Goal: Task Accomplishment & Management: Manage account settings

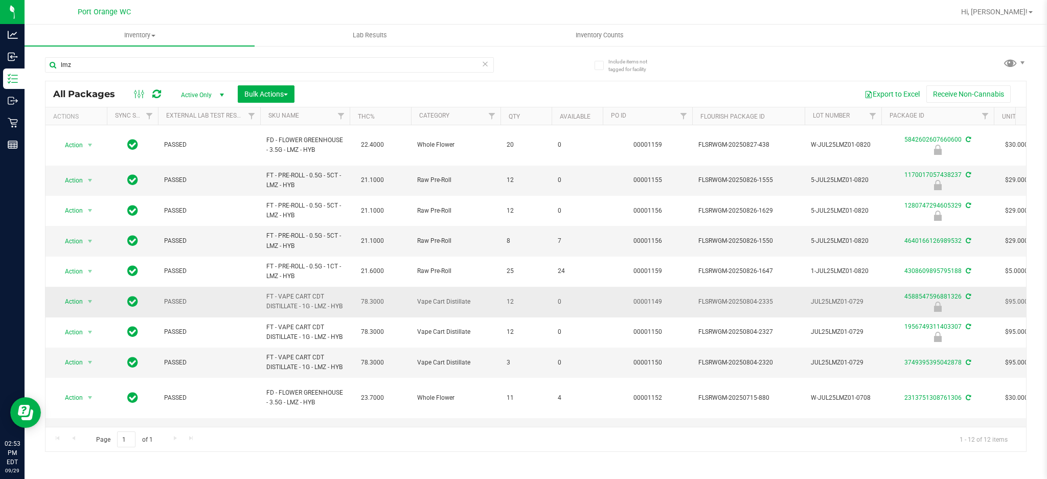
click at [287, 298] on span "FT - VAPE CART CDT DISTILLATE - 1G - LMZ - HYB" at bounding box center [304, 301] width 77 height 19
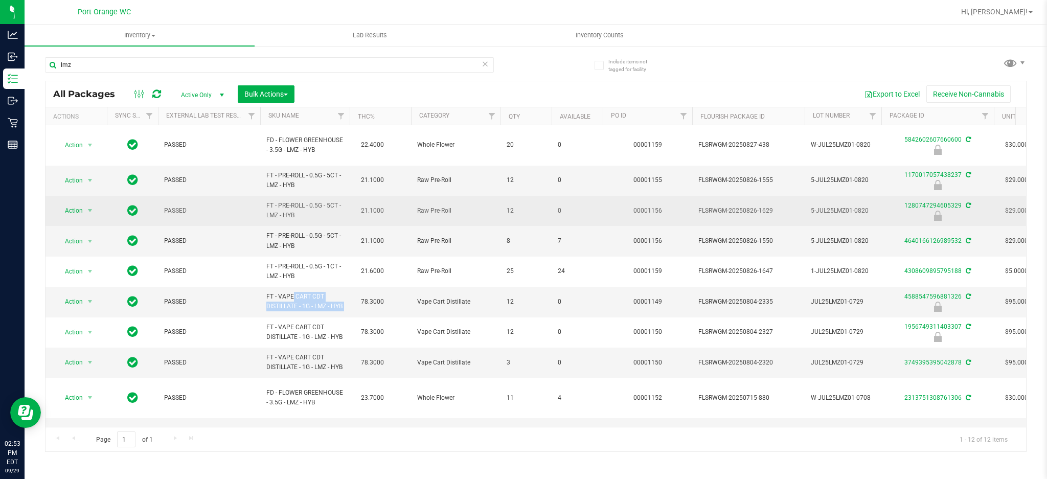
copy td "FT - VAPE CART CDT DISTILLATE - 1G - LMZ - HYB"
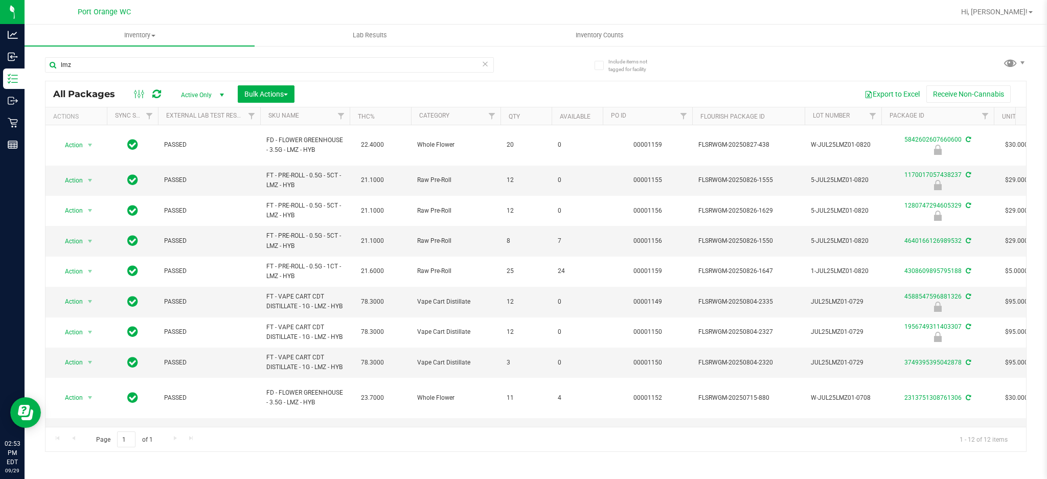
click at [110, 73] on div "lmz" at bounding box center [269, 69] width 449 height 24
click at [104, 63] on input "lmz" at bounding box center [269, 64] width 449 height 15
paste input "FD 3.5g Flower Greenhouse [GEOGRAPHIC_DATA] (Hybrid-Indica)"
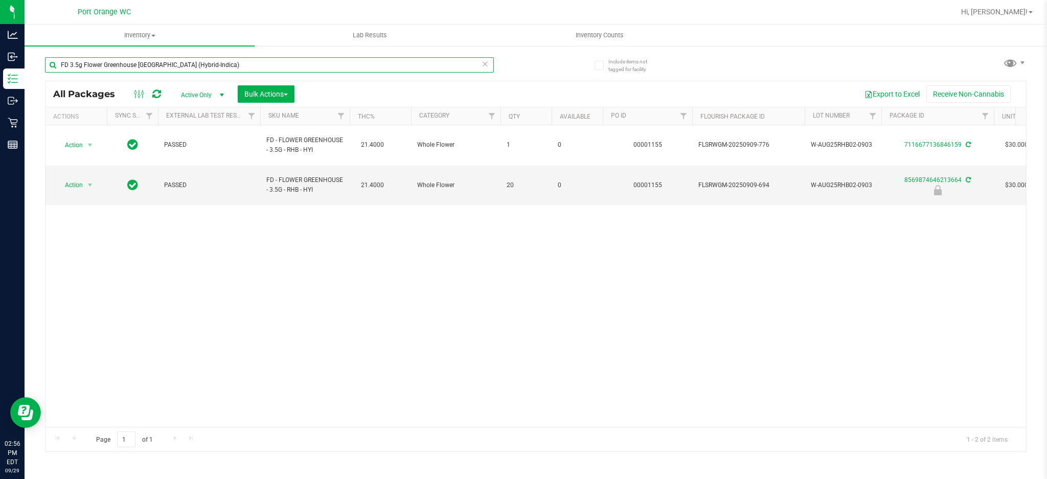
paste input "T 1g Vape Cart CDT Distillate Z Cake x Creamsickle ("
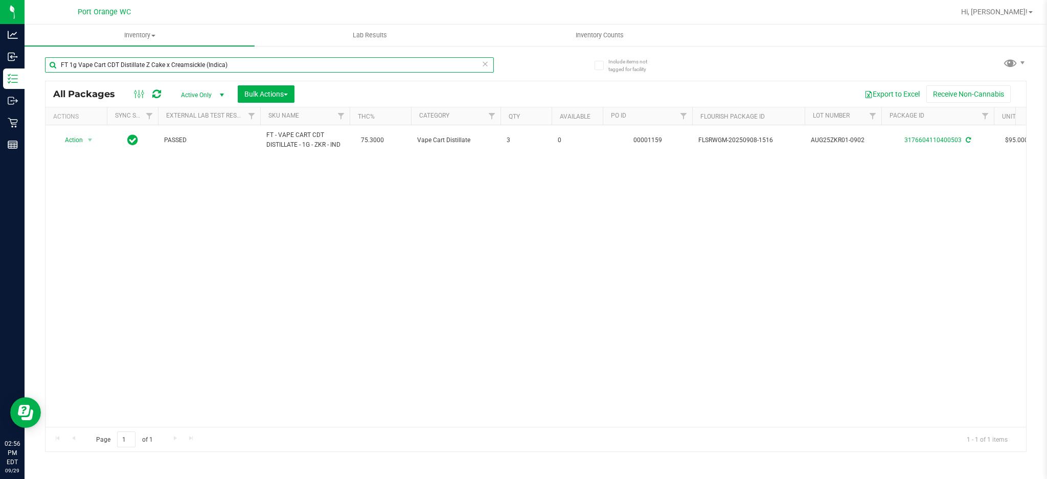
type input "FT 1g Vape Cart CDT Distillate Z Cake x Creamsickle (Indica)"
click at [915, 270] on div "Action Action Adjust qty Create package Edit attributes Global inventory Locate…" at bounding box center [536, 276] width 981 height 302
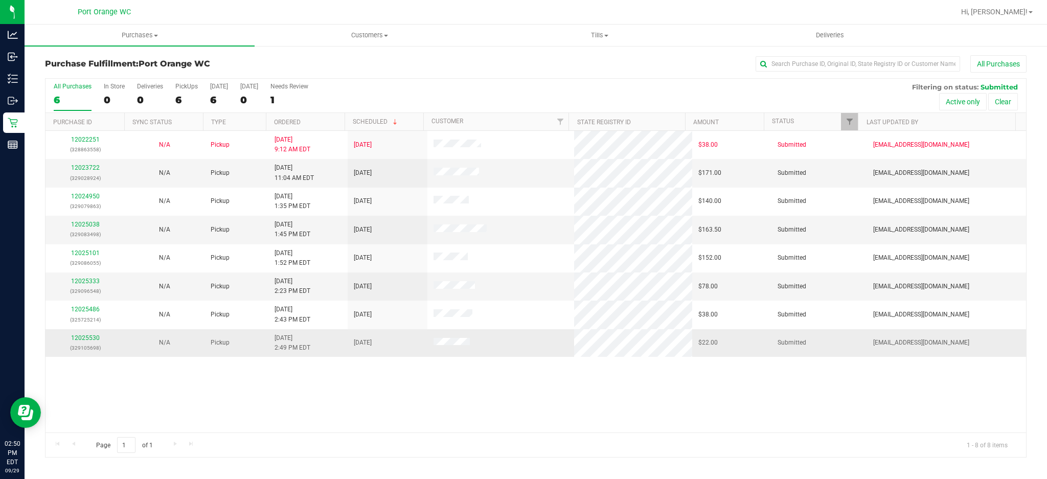
click at [82, 345] on p "(329105698)" at bounding box center [86, 348] width 68 height 10
click at [79, 339] on link "12025530" at bounding box center [85, 337] width 29 height 7
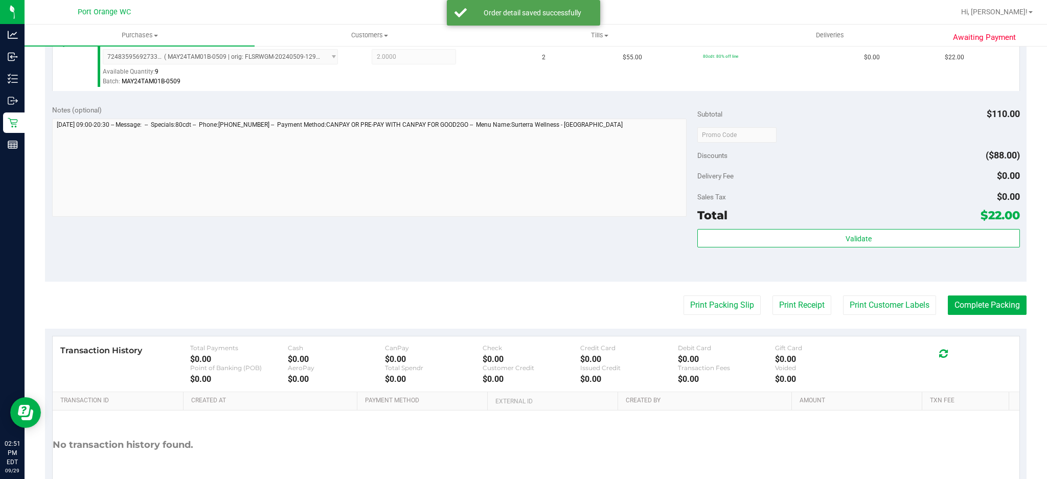
scroll to position [341, 0]
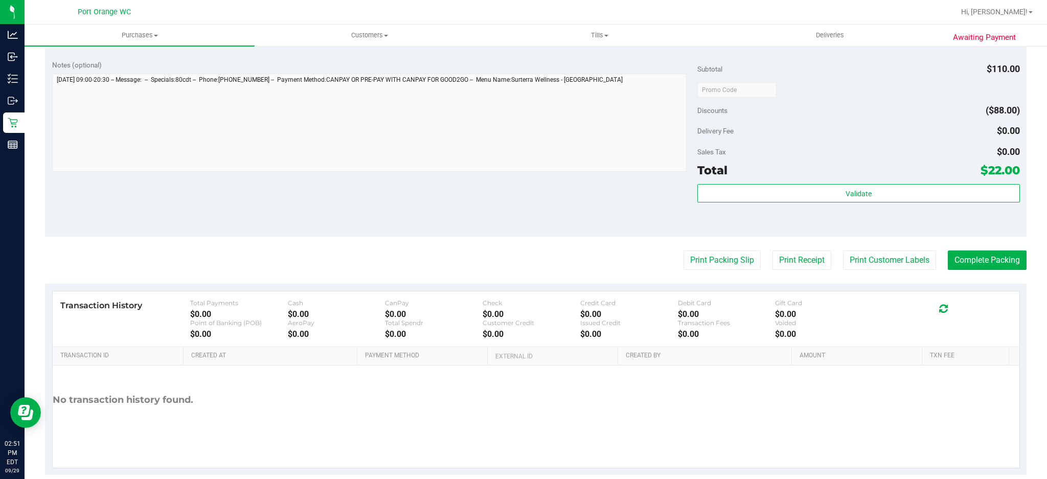
click at [749, 168] on div "Total $22.00" at bounding box center [859, 170] width 323 height 18
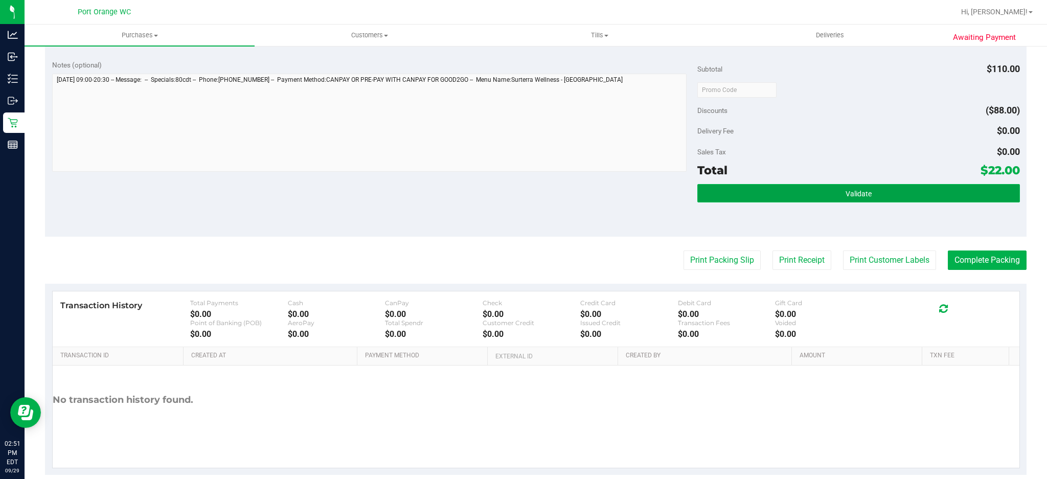
click at [757, 191] on button "Validate" at bounding box center [859, 193] width 323 height 18
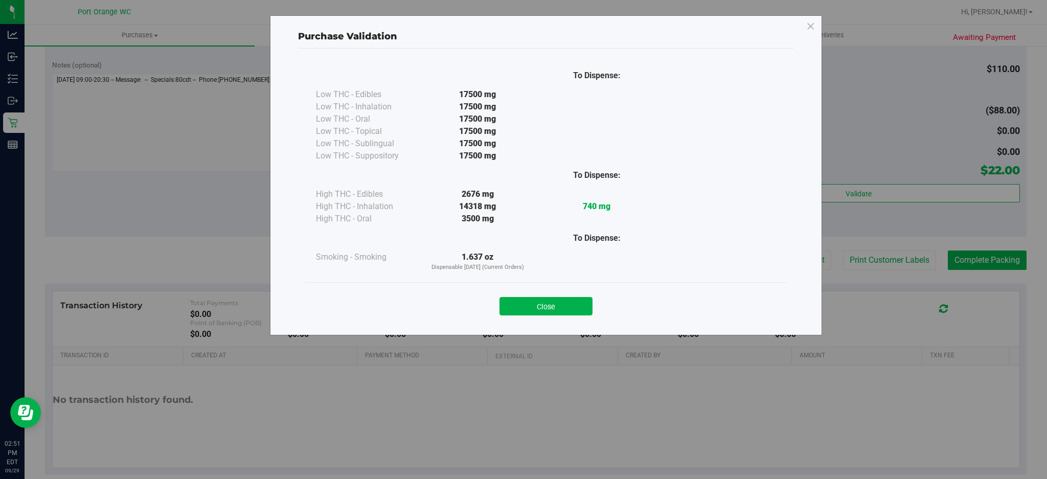
drag, startPoint x: 547, startPoint y: 305, endPoint x: 570, endPoint y: 310, distance: 23.5
click at [550, 305] on button "Close" at bounding box center [546, 306] width 93 height 18
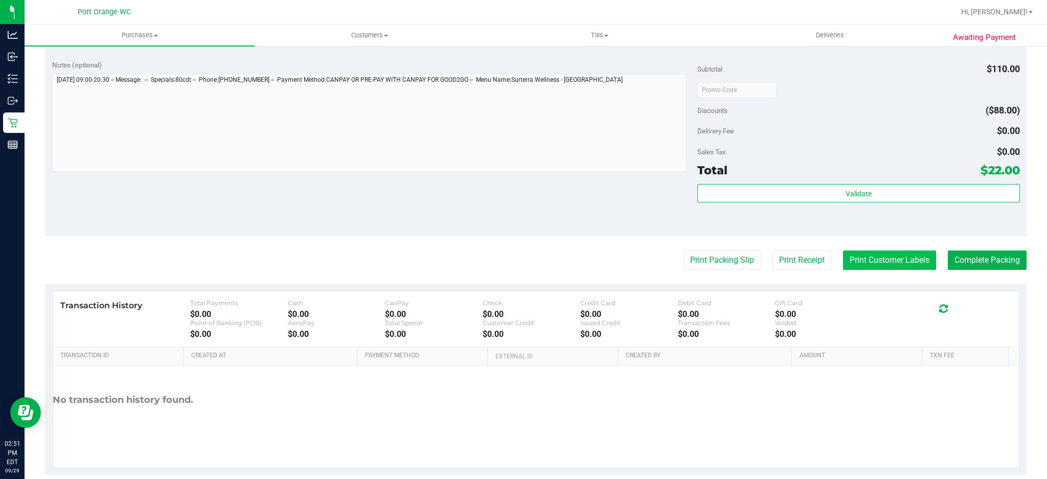
click at [848, 266] on button "Print Customer Labels" at bounding box center [889, 260] width 93 height 19
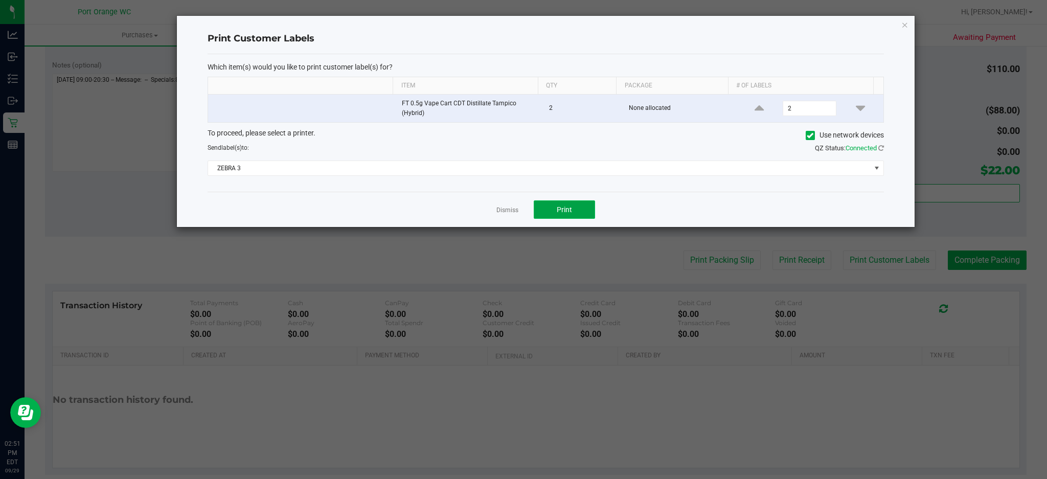
click at [549, 211] on button "Print" at bounding box center [564, 209] width 61 height 18
drag, startPoint x: 515, startPoint y: 213, endPoint x: 726, endPoint y: 295, distance: 226.8
click at [517, 212] on link "Dismiss" at bounding box center [508, 210] width 22 height 9
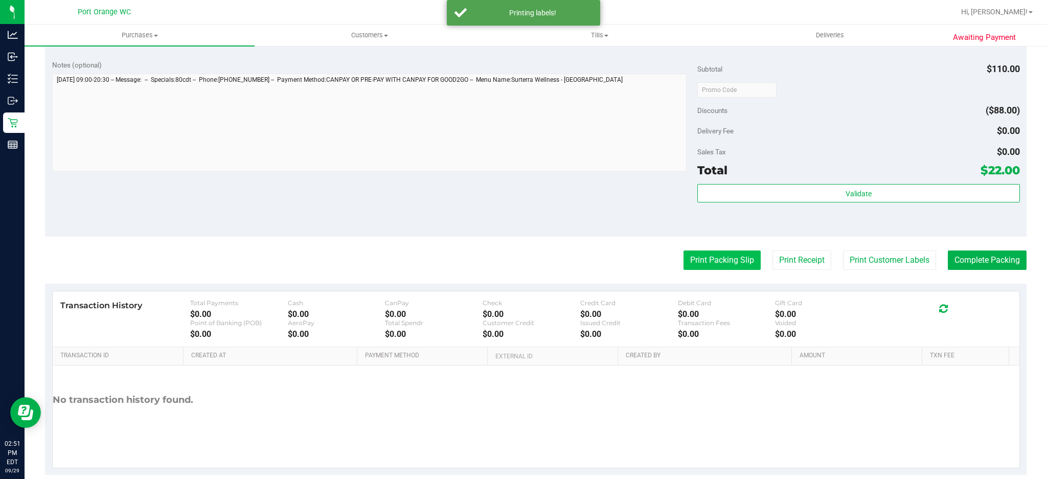
click at [731, 262] on button "Print Packing Slip" at bounding box center [722, 260] width 77 height 19
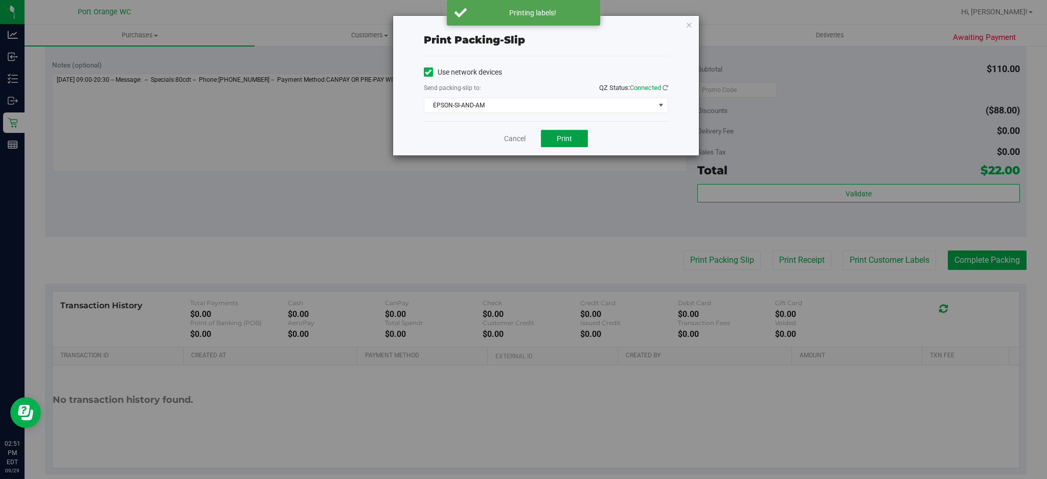
click at [548, 143] on button "Print" at bounding box center [564, 138] width 47 height 17
click at [511, 136] on link "Cancel" at bounding box center [514, 138] width 21 height 11
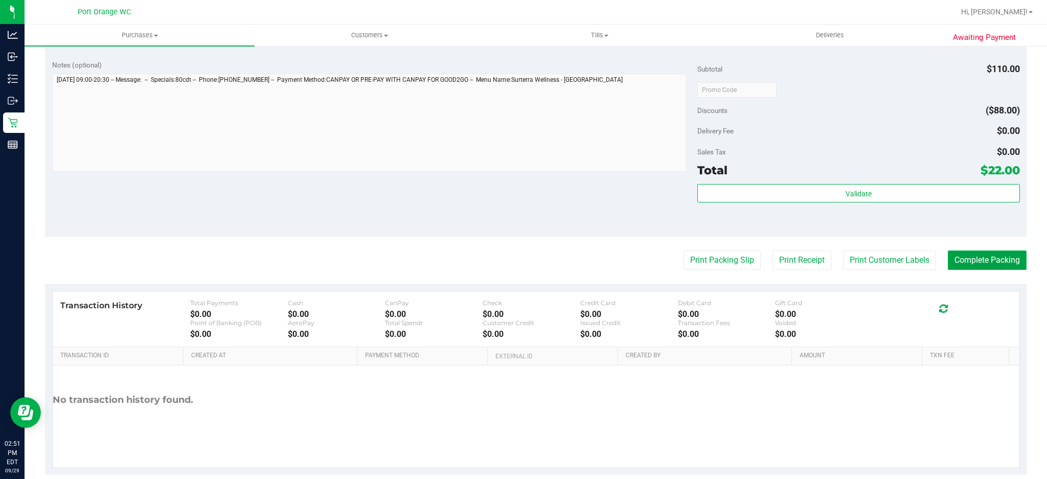
click at [961, 267] on button "Complete Packing" at bounding box center [987, 260] width 79 height 19
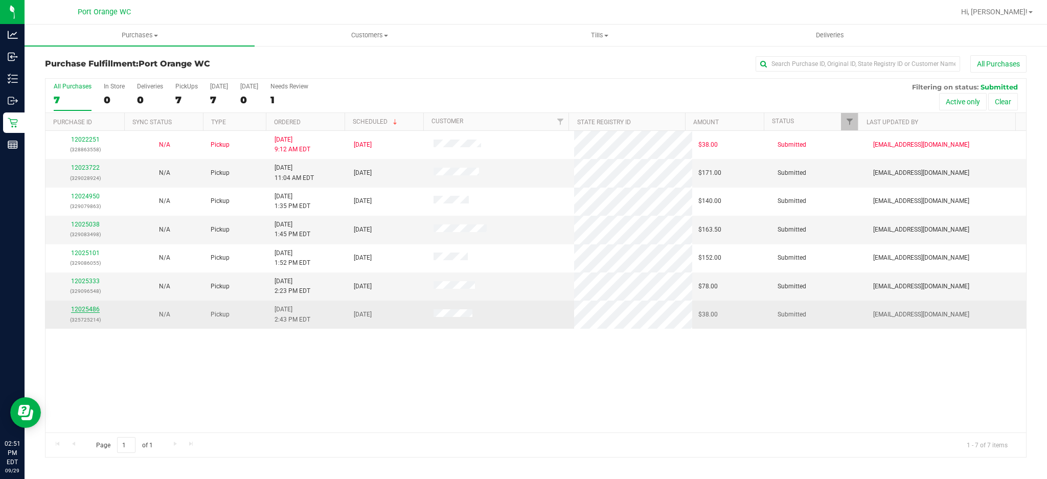
click at [80, 312] on link "12025486" at bounding box center [85, 309] width 29 height 7
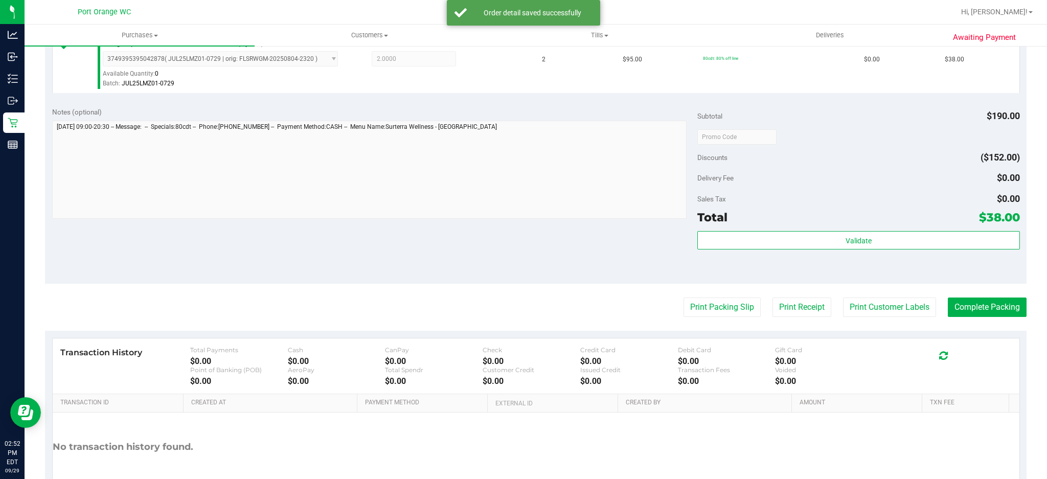
scroll to position [341, 0]
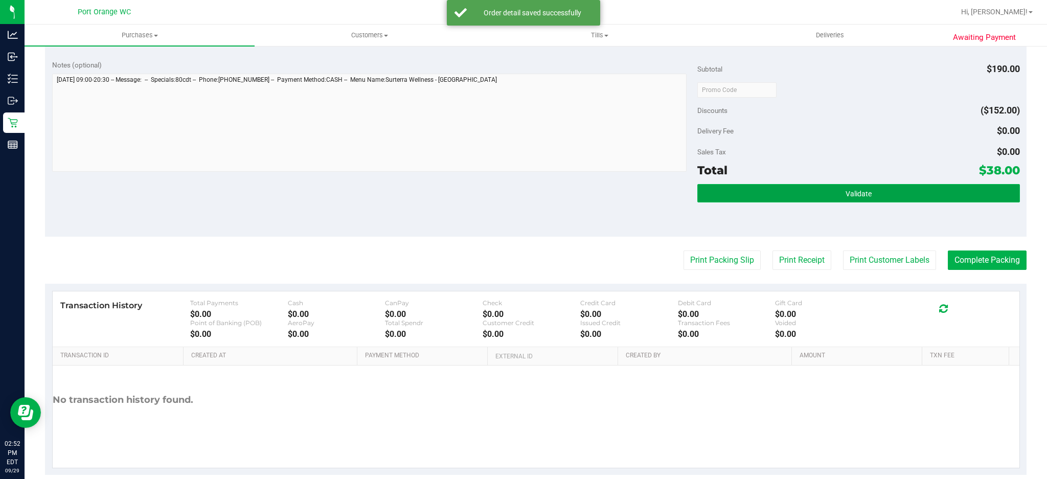
click at [730, 199] on button "Validate" at bounding box center [859, 193] width 323 height 18
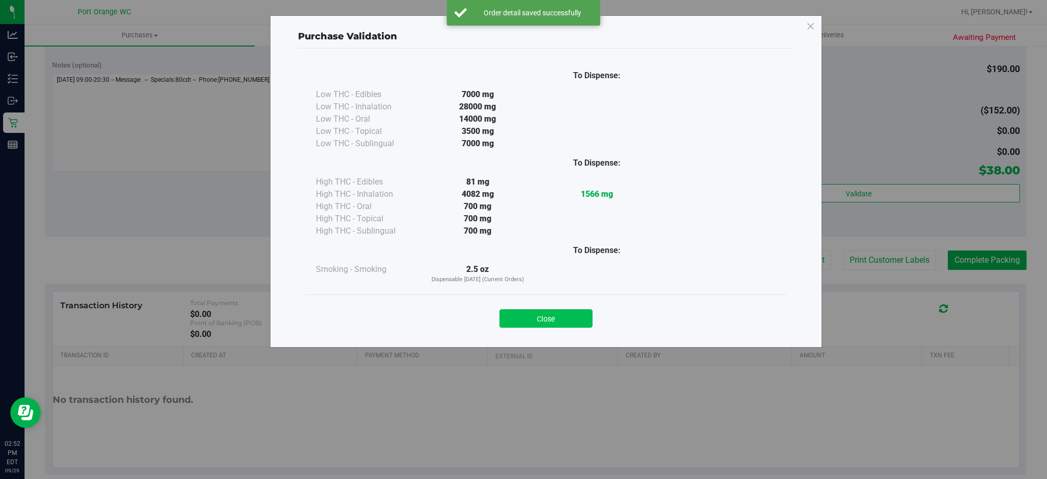
click at [570, 326] on button "Close" at bounding box center [546, 318] width 93 height 18
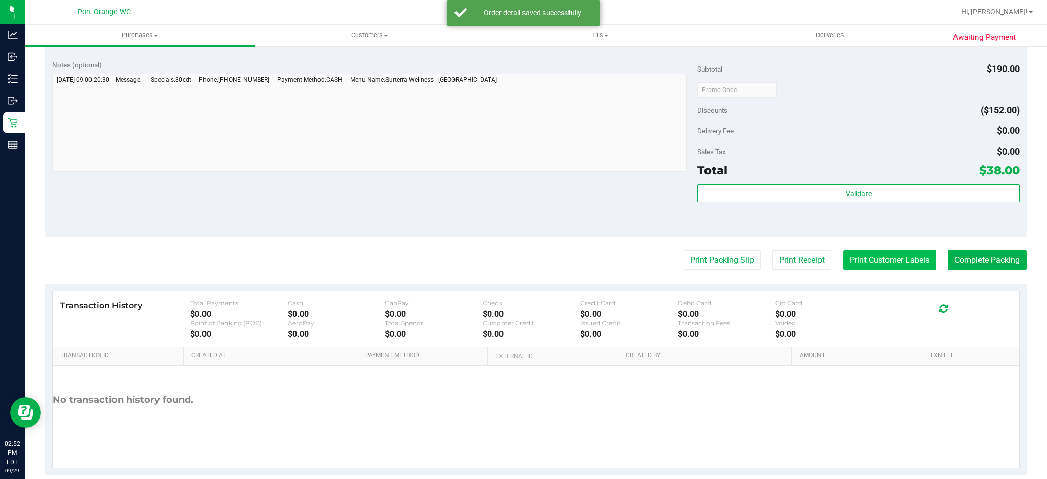
click at [873, 259] on button "Print Customer Labels" at bounding box center [889, 260] width 93 height 19
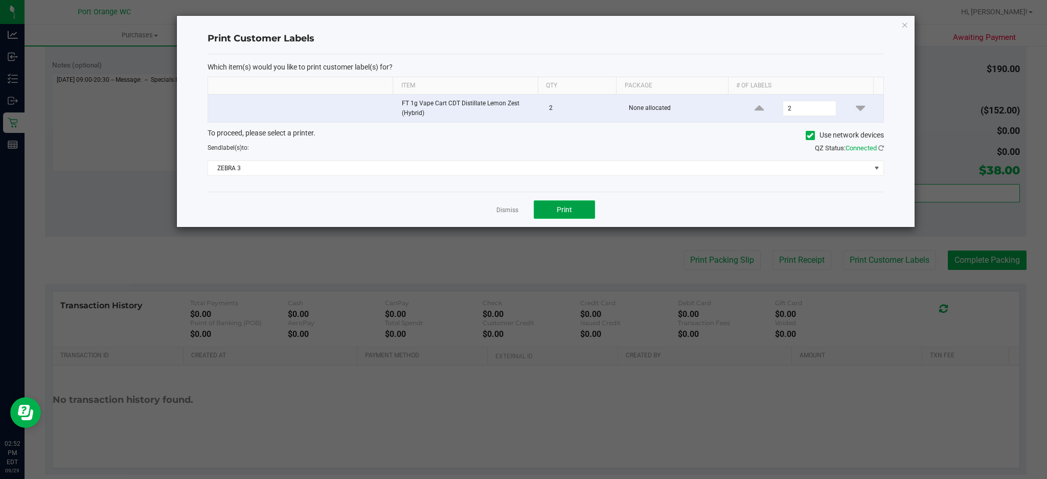
click at [563, 201] on button "Print" at bounding box center [564, 209] width 61 height 18
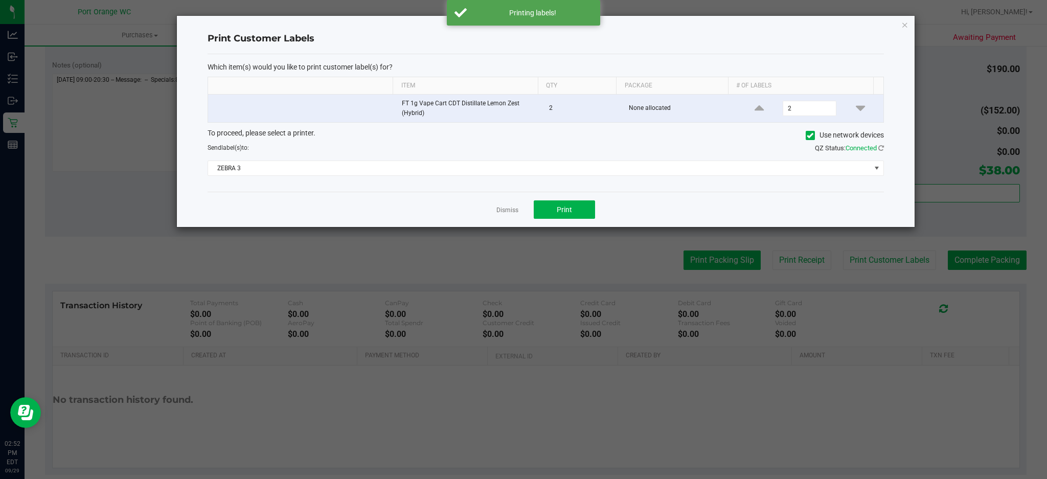
drag, startPoint x: 506, startPoint y: 208, endPoint x: 672, endPoint y: 258, distance: 172.6
click at [508, 207] on link "Dismiss" at bounding box center [508, 210] width 22 height 9
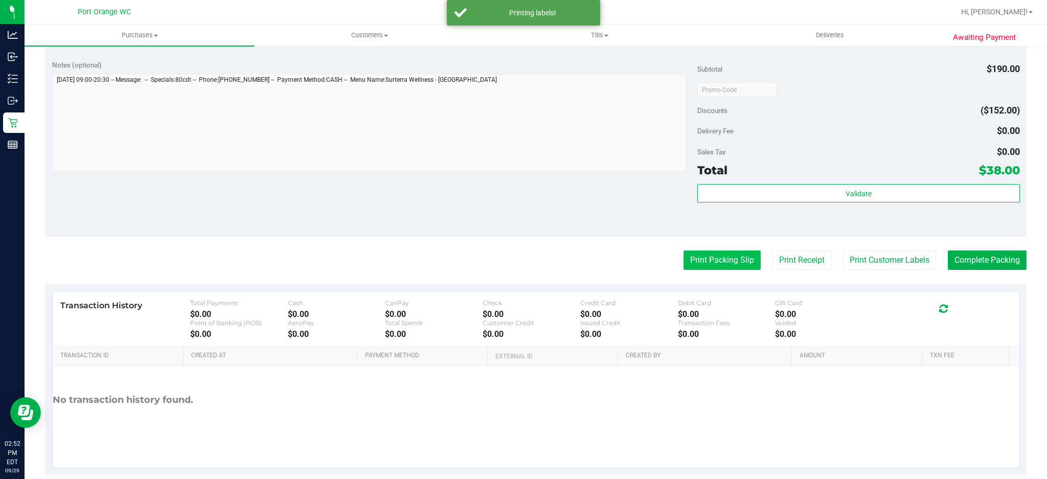
click at [713, 268] on button "Print Packing Slip" at bounding box center [722, 260] width 77 height 19
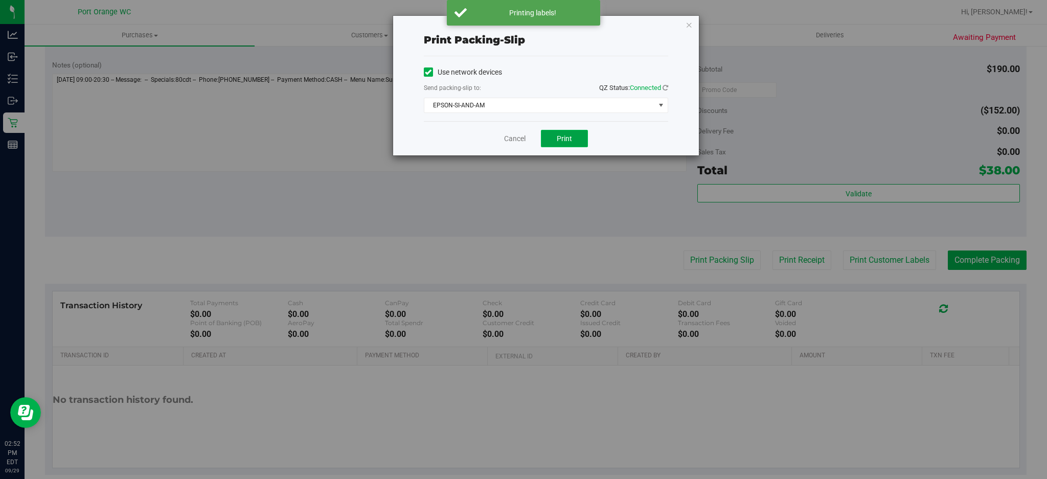
click at [553, 133] on button "Print" at bounding box center [564, 138] width 47 height 17
click at [509, 140] on link "Cancel" at bounding box center [514, 138] width 21 height 11
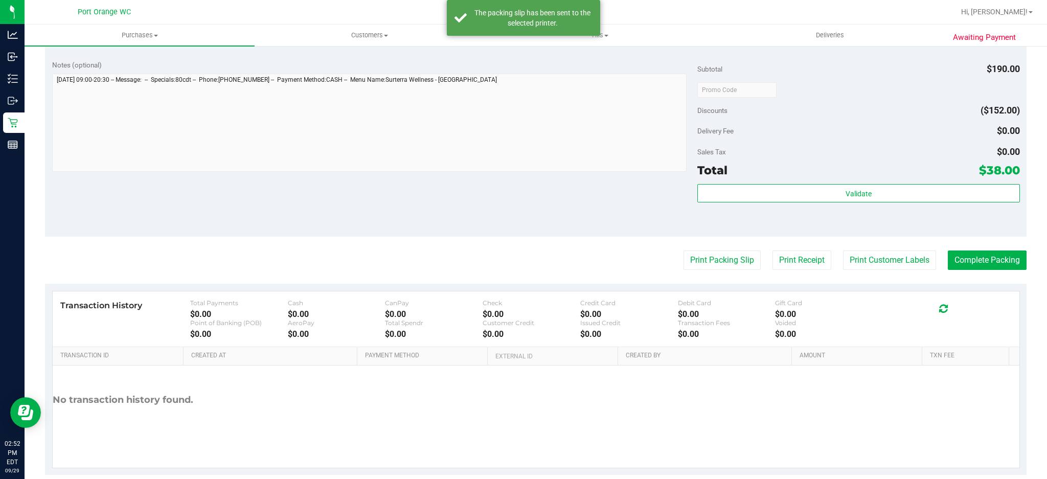
click at [996, 293] on div "Transaction History Total Payments $0.00 Cash $0.00 CanPay $0.00 Check $0.00 Cr…" at bounding box center [536, 320] width 967 height 56
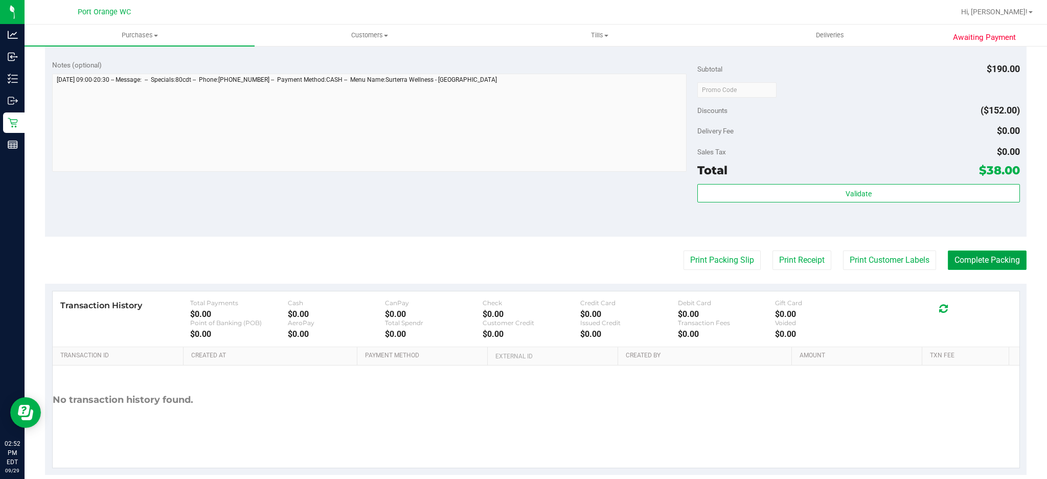
click at [966, 261] on button "Complete Packing" at bounding box center [987, 260] width 79 height 19
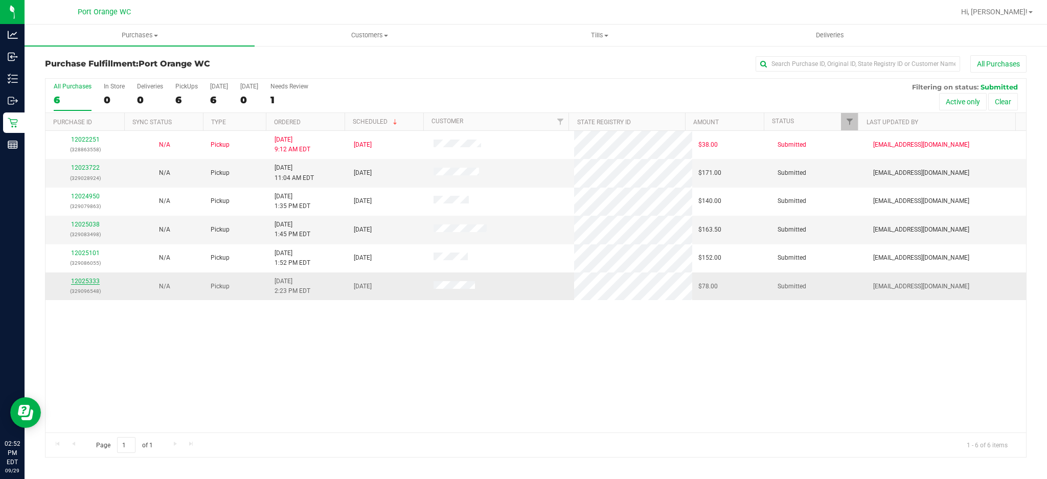
click at [88, 285] on link "12025333" at bounding box center [85, 281] width 29 height 7
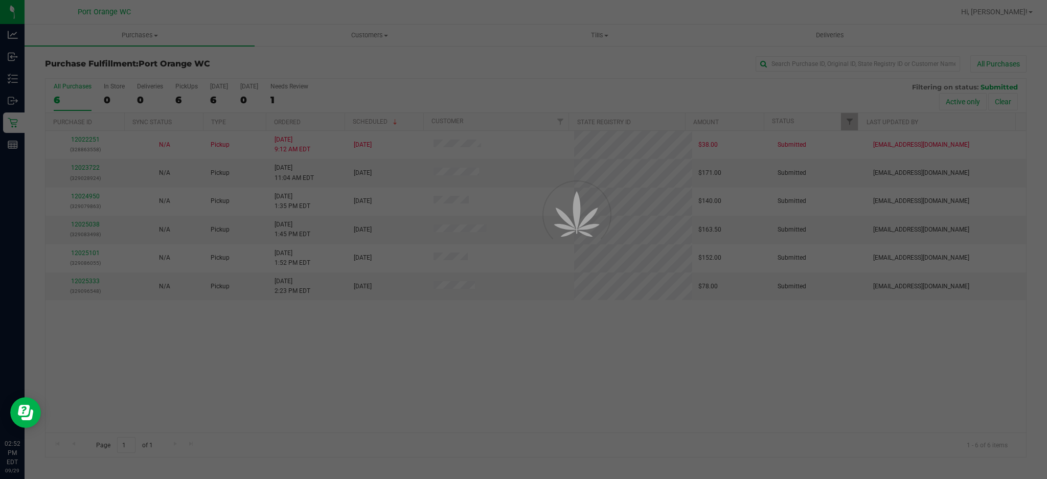
click at [88, 285] on div at bounding box center [523, 239] width 1047 height 479
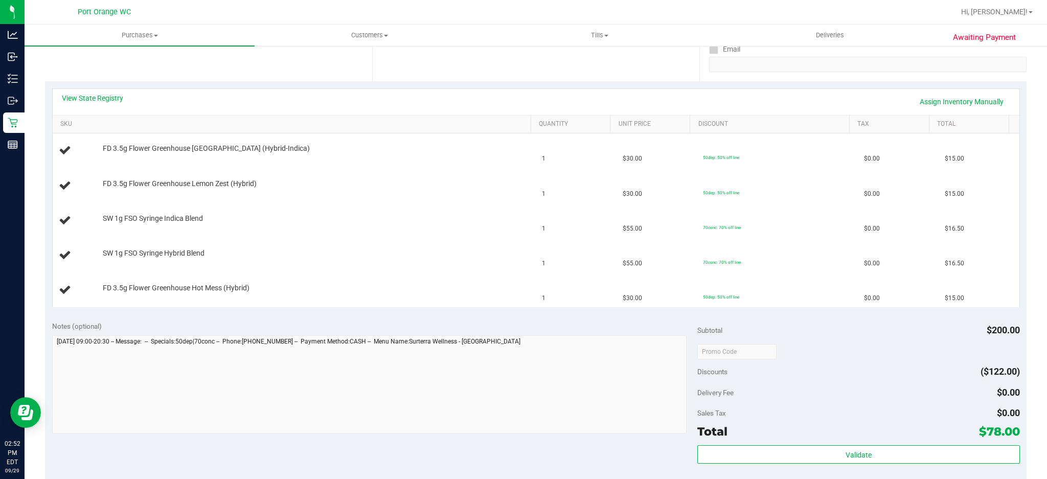
scroll to position [205, 0]
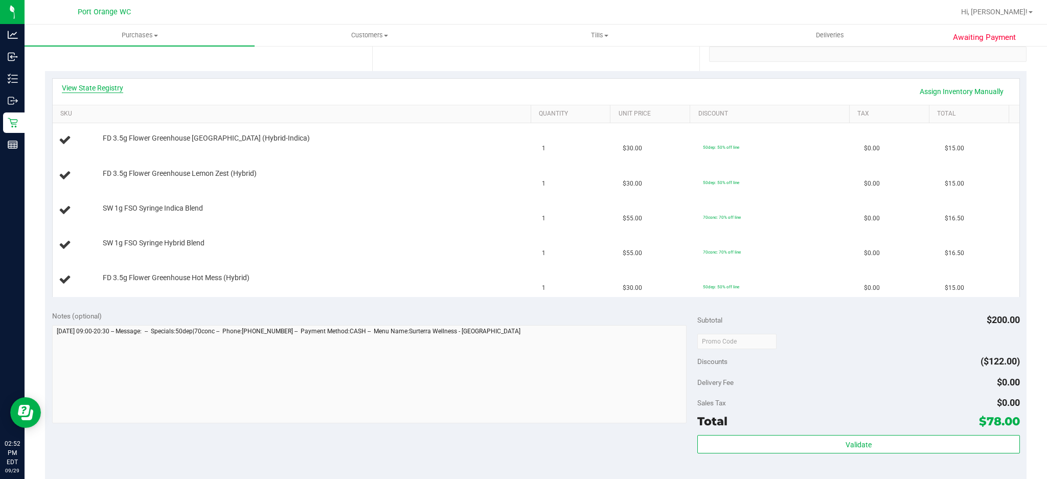
click at [109, 84] on link "View State Registry" at bounding box center [92, 88] width 61 height 10
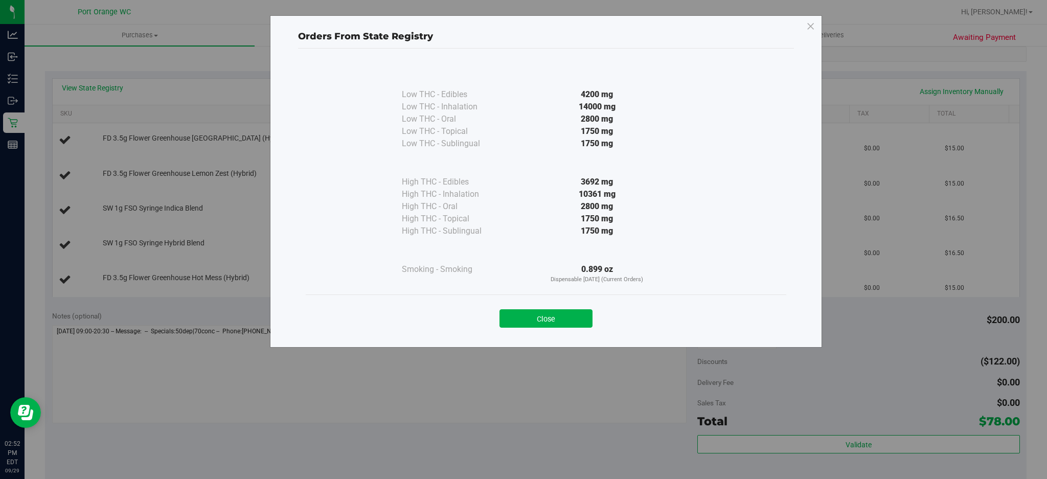
click at [568, 306] on div "Close" at bounding box center [546, 316] width 465 height 26
click at [569, 318] on button "Close" at bounding box center [546, 318] width 93 height 18
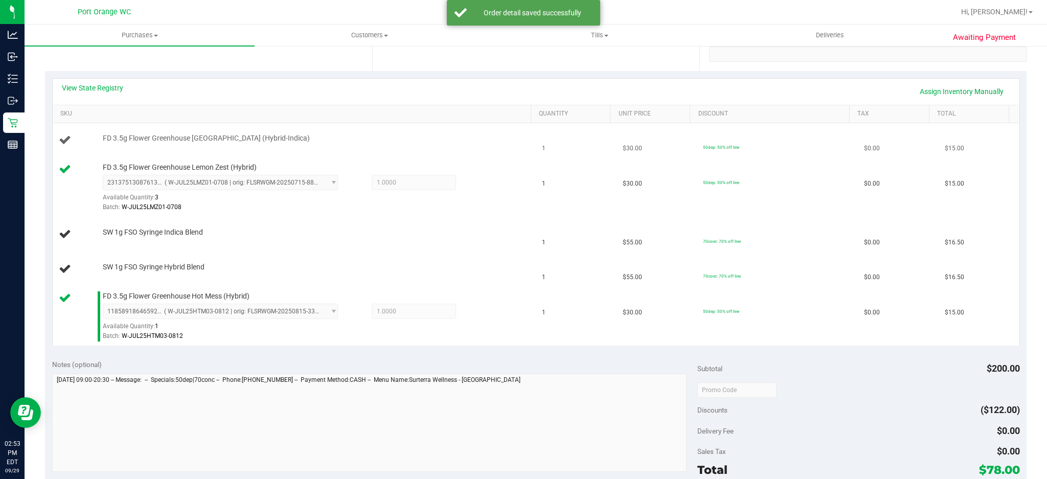
click at [270, 135] on span "FD 3.5g Flower Greenhouse [GEOGRAPHIC_DATA] (Hybrid-Indica)" at bounding box center [206, 138] width 207 height 10
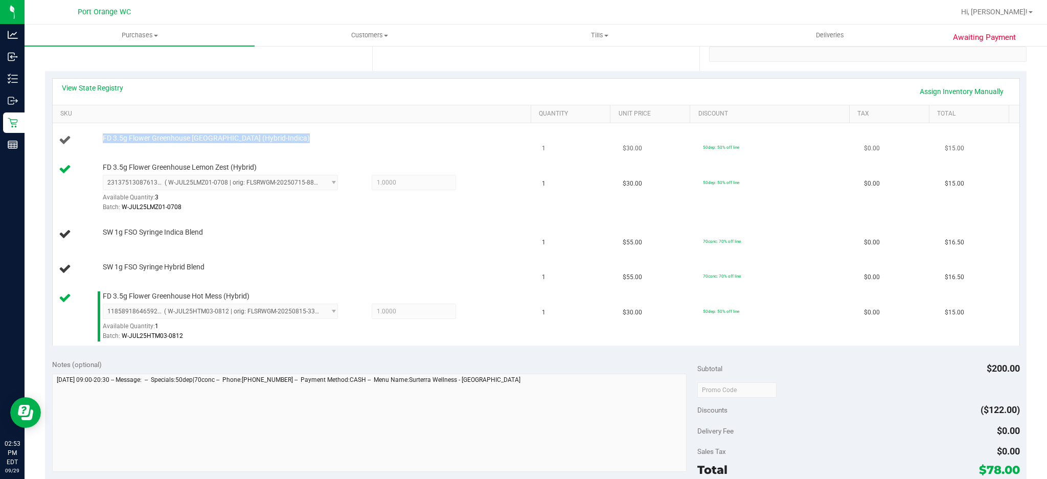
click at [270, 135] on span "FD 3.5g Flower Greenhouse [GEOGRAPHIC_DATA] (Hybrid-Indica)" at bounding box center [206, 138] width 207 height 10
copy div "FD 3.5g Flower Greenhouse [GEOGRAPHIC_DATA] (Hybrid-Indica)"
click at [272, 274] on div "SW 1g FSO Syringe Hybrid Blend" at bounding box center [295, 269] width 472 height 14
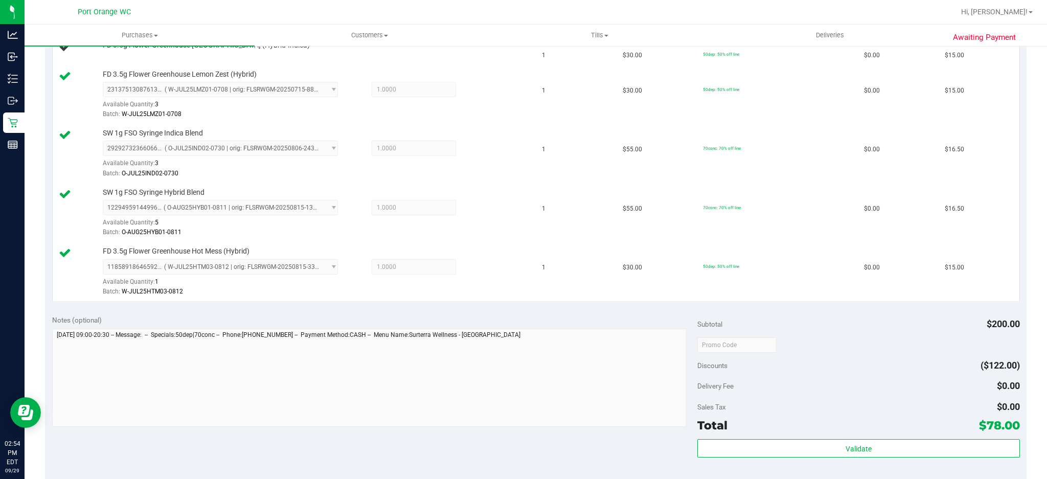
scroll to position [300, 0]
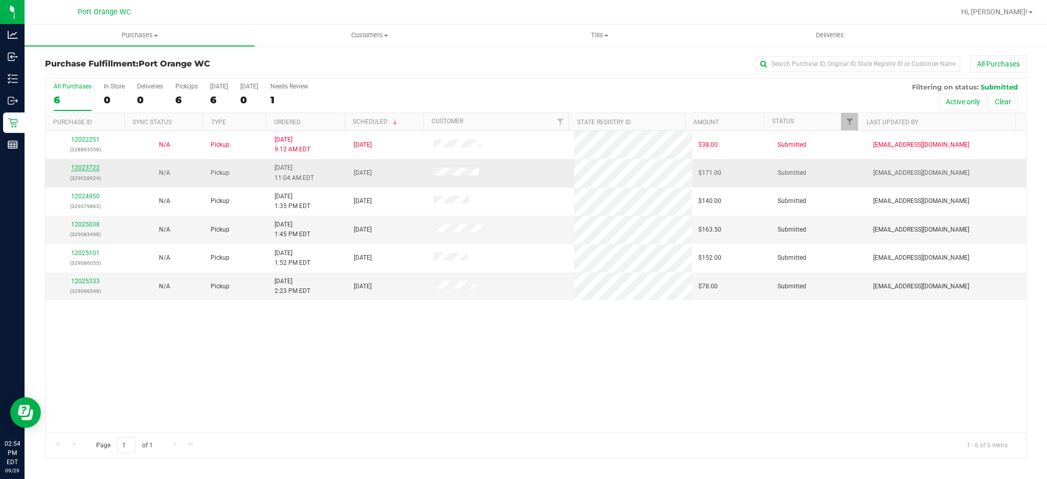
click at [84, 171] on link "12023722" at bounding box center [85, 167] width 29 height 7
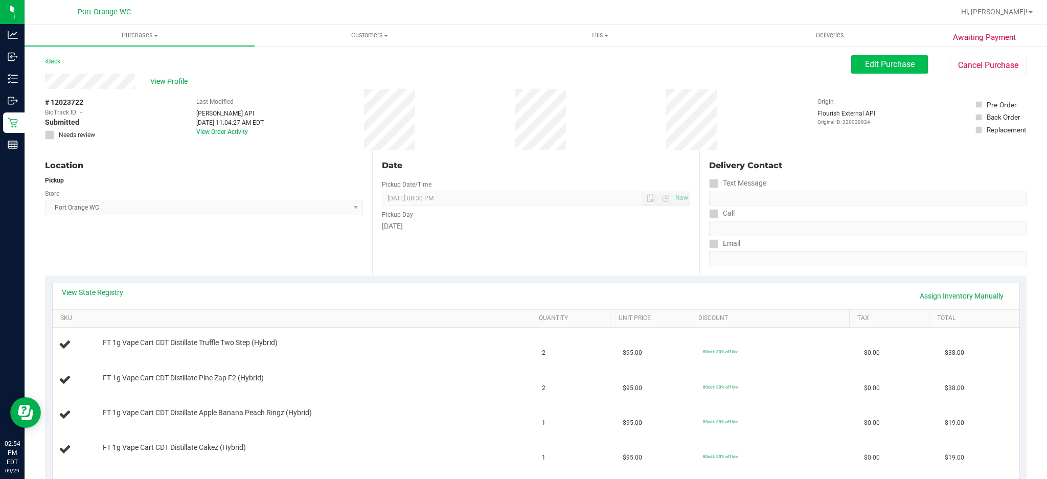
drag, startPoint x: 855, startPoint y: 50, endPoint x: 872, endPoint y: 58, distance: 18.3
click at [874, 63] on span "Edit Purchase" at bounding box center [890, 64] width 50 height 10
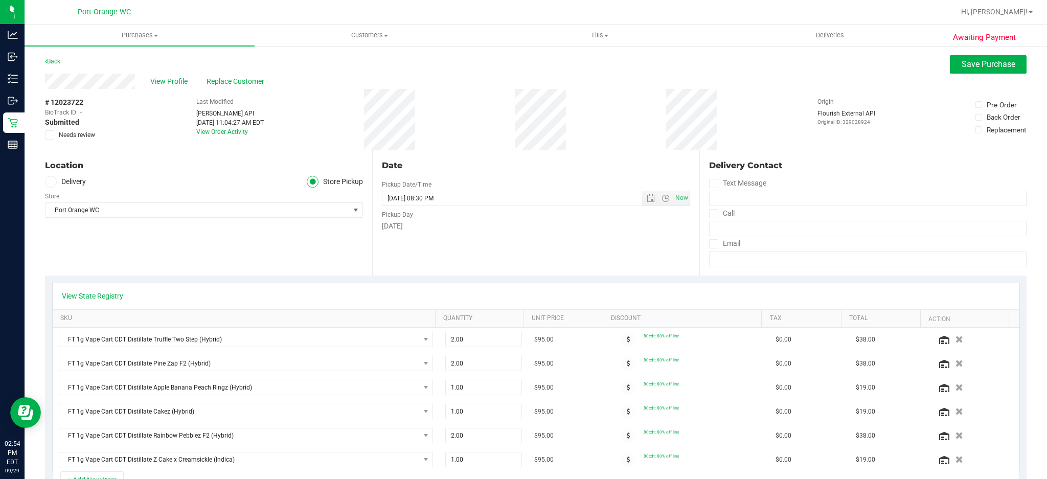
scroll to position [136, 0]
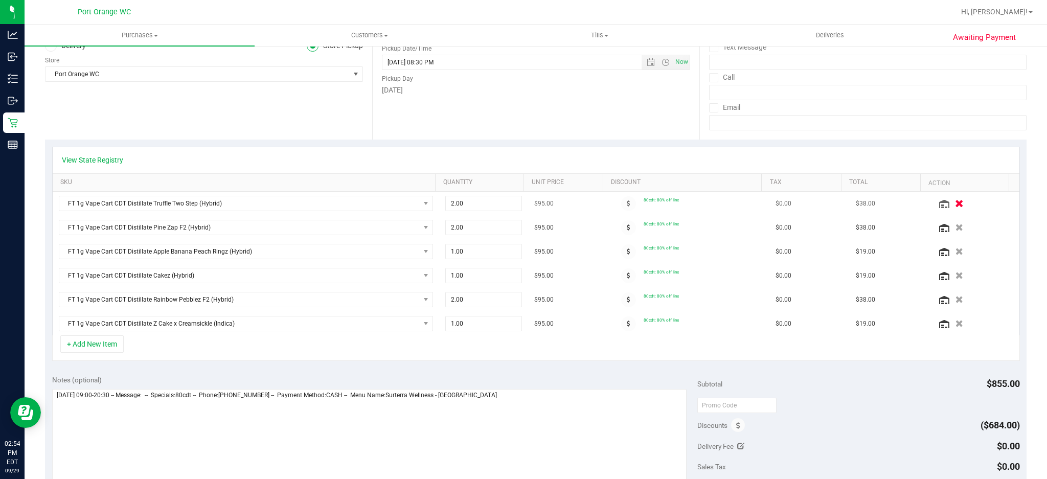
click at [955, 202] on icon "button" at bounding box center [959, 204] width 9 height 8
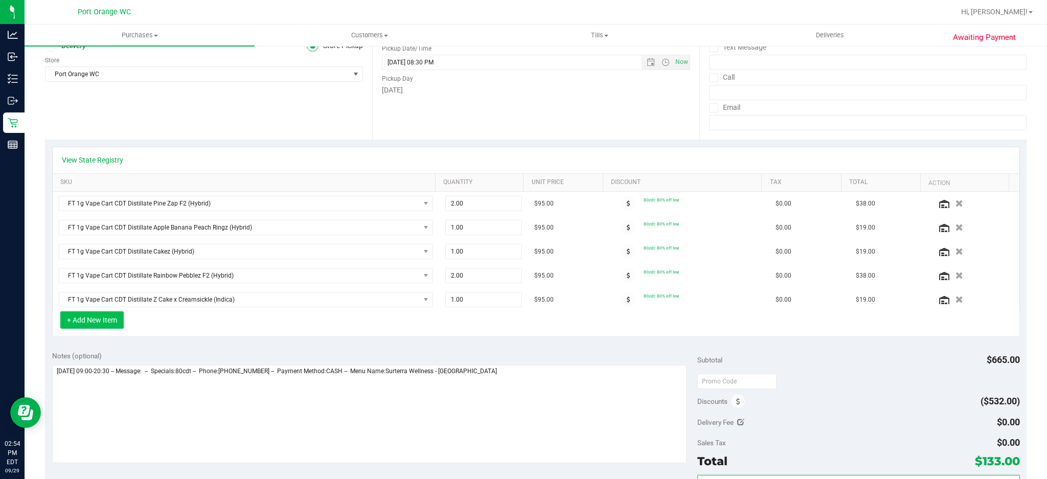
click at [100, 318] on button "+ Add New Item" at bounding box center [91, 319] width 63 height 17
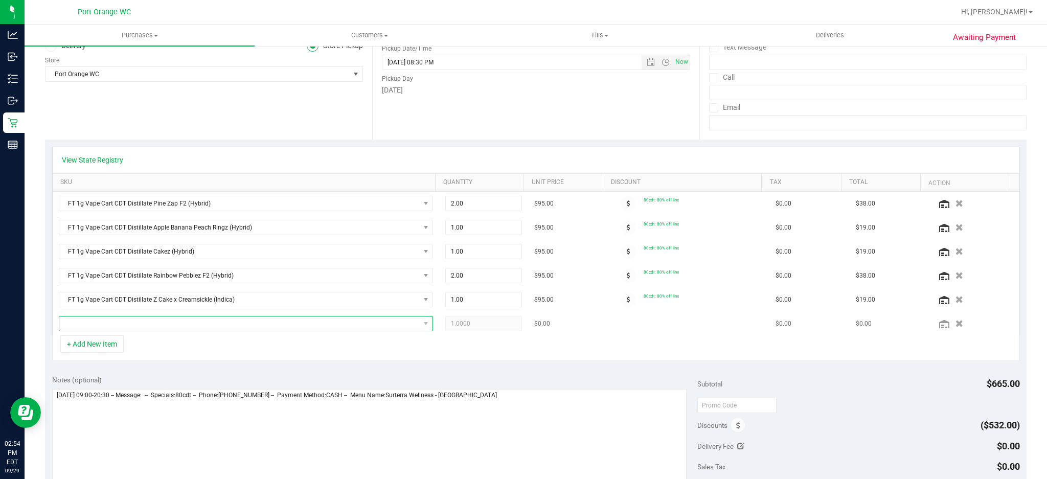
click at [224, 320] on span "NO DATA FOUND" at bounding box center [239, 324] width 361 height 14
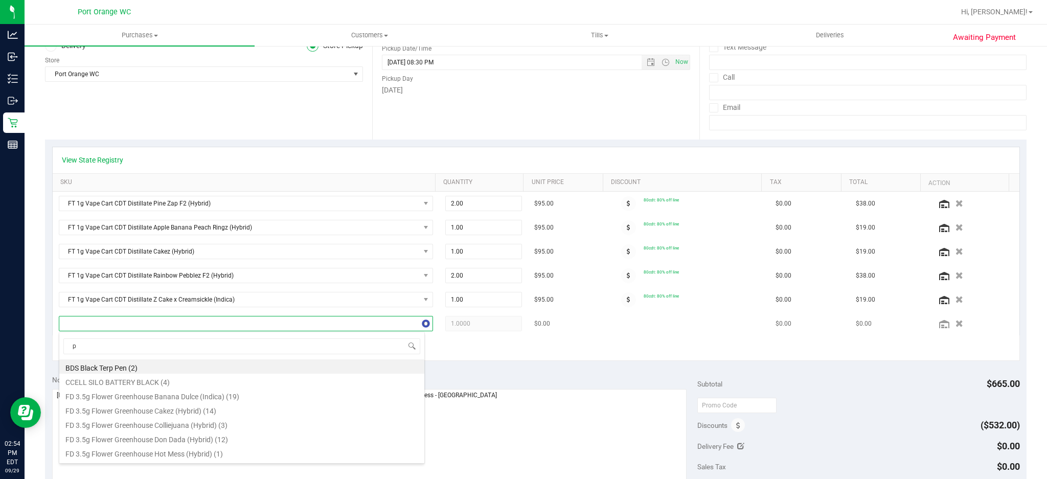
scroll to position [15, 362]
type input "pbs"
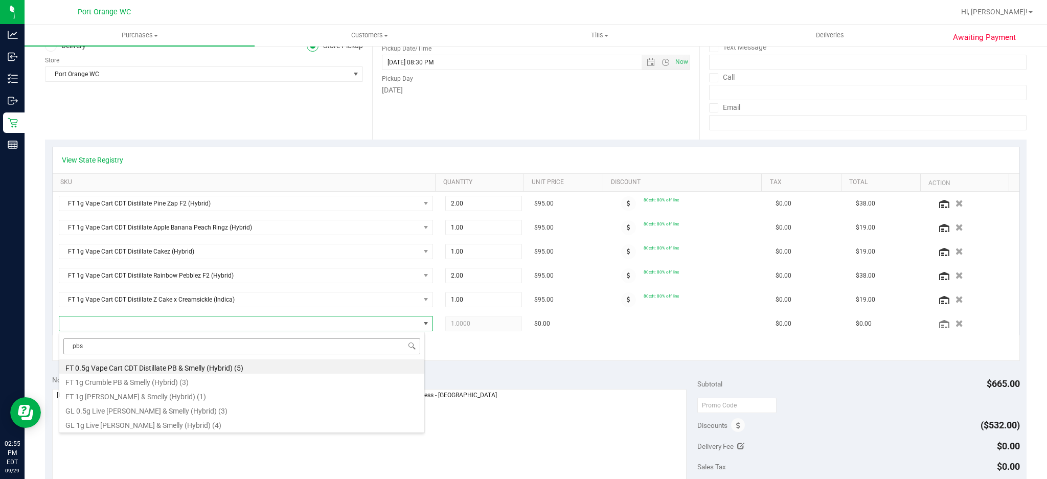
click at [92, 346] on input "pbs" at bounding box center [241, 347] width 357 height 16
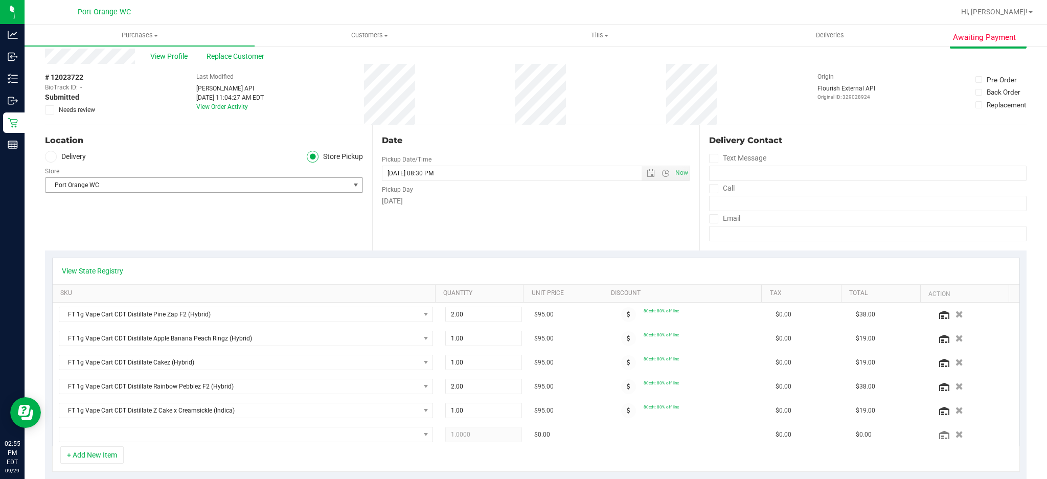
scroll to position [68, 0]
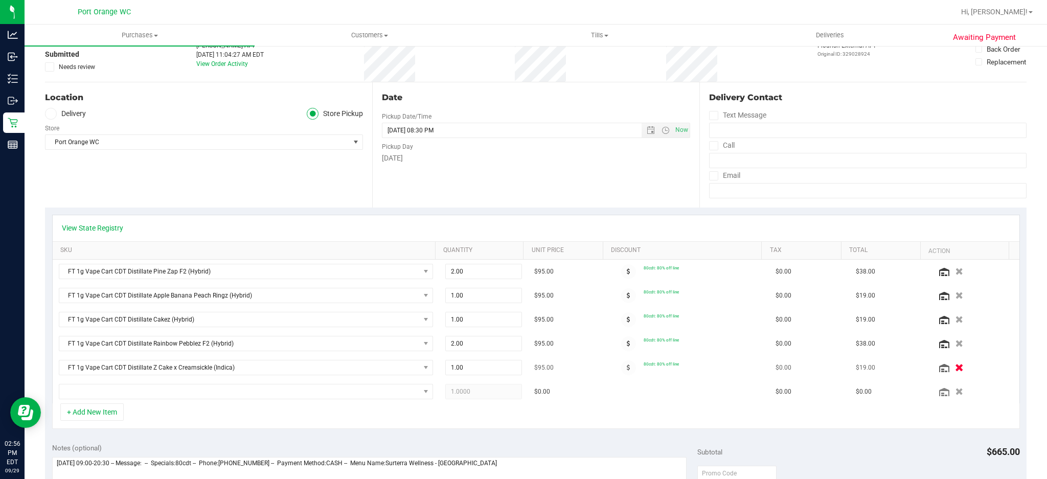
click at [955, 367] on icon "button" at bounding box center [959, 368] width 9 height 8
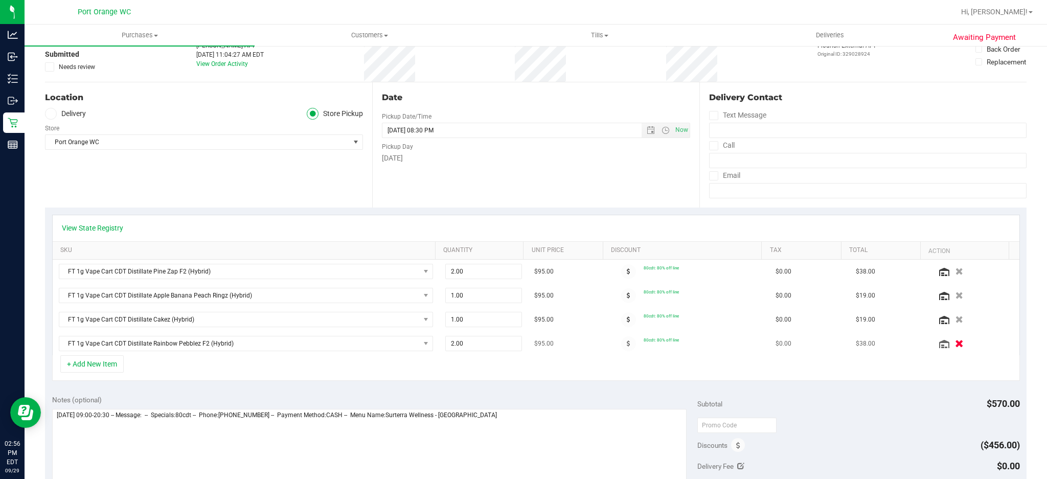
click at [955, 346] on icon "button" at bounding box center [959, 344] width 9 height 8
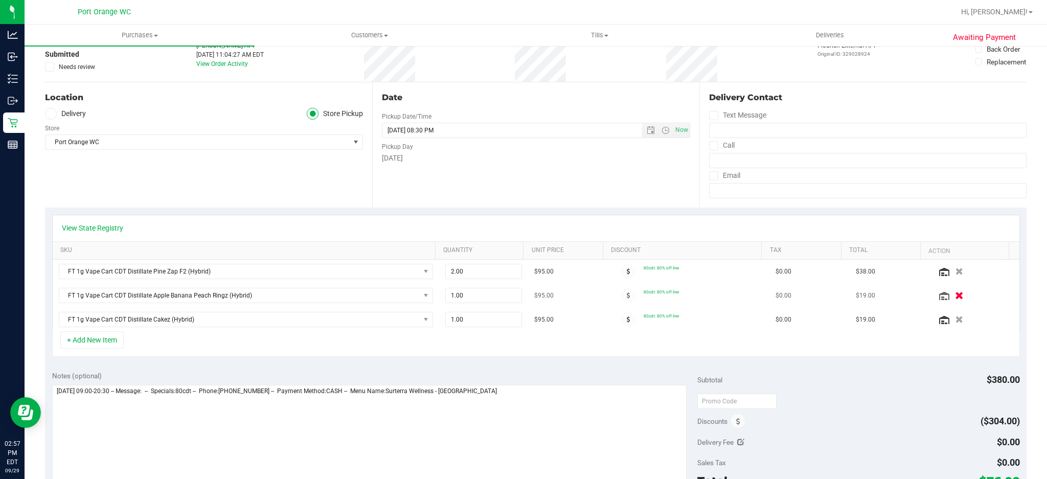
click at [951, 295] on button "button" at bounding box center [959, 295] width 17 height 11
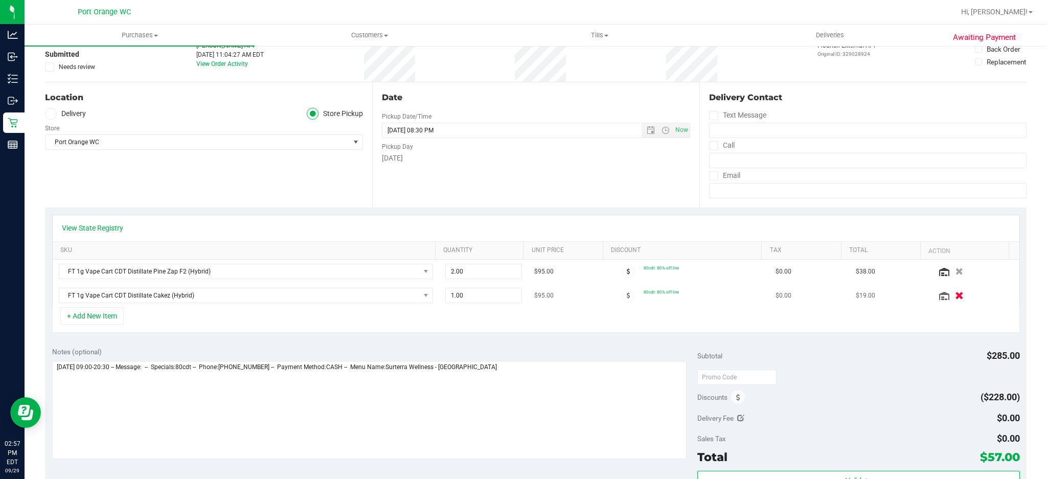
click at [951, 295] on button "button" at bounding box center [959, 295] width 17 height 11
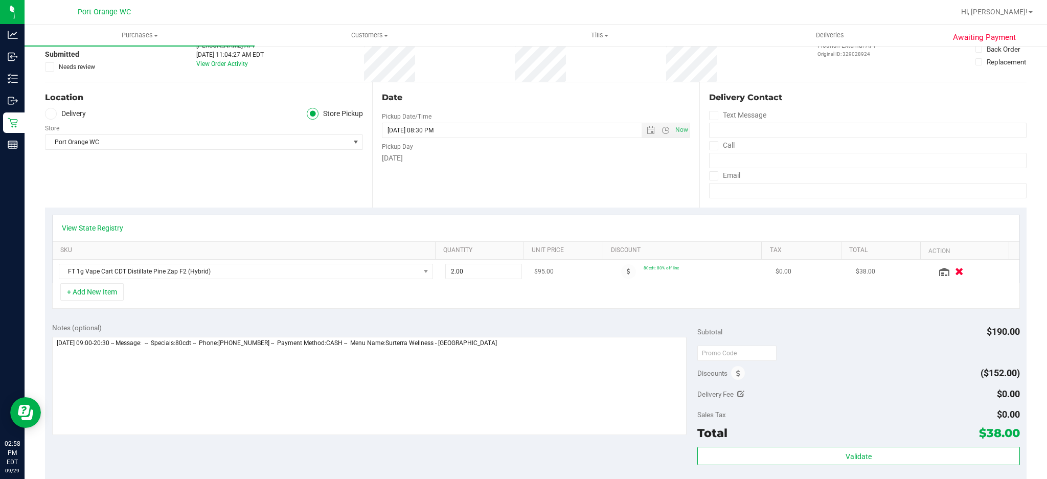
click at [951, 275] on button "button" at bounding box center [959, 271] width 17 height 11
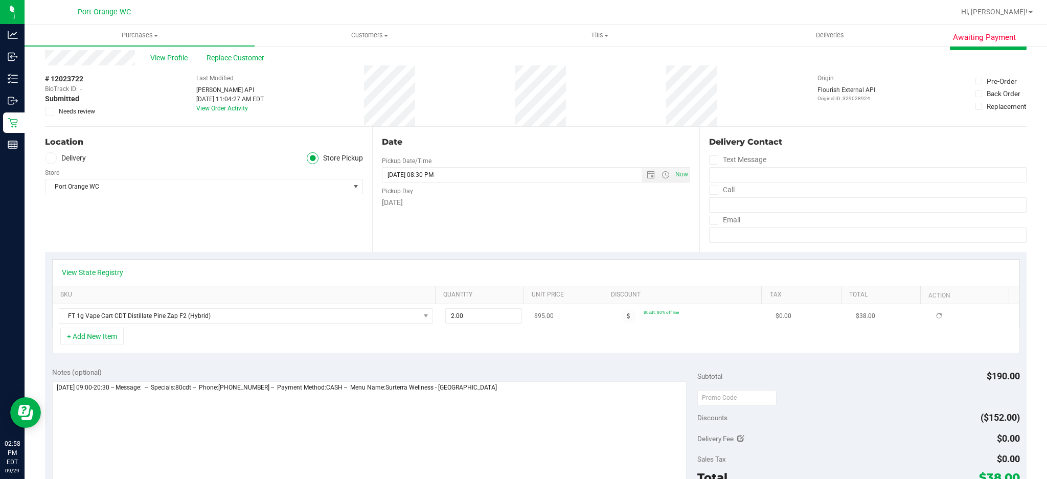
scroll to position [0, 0]
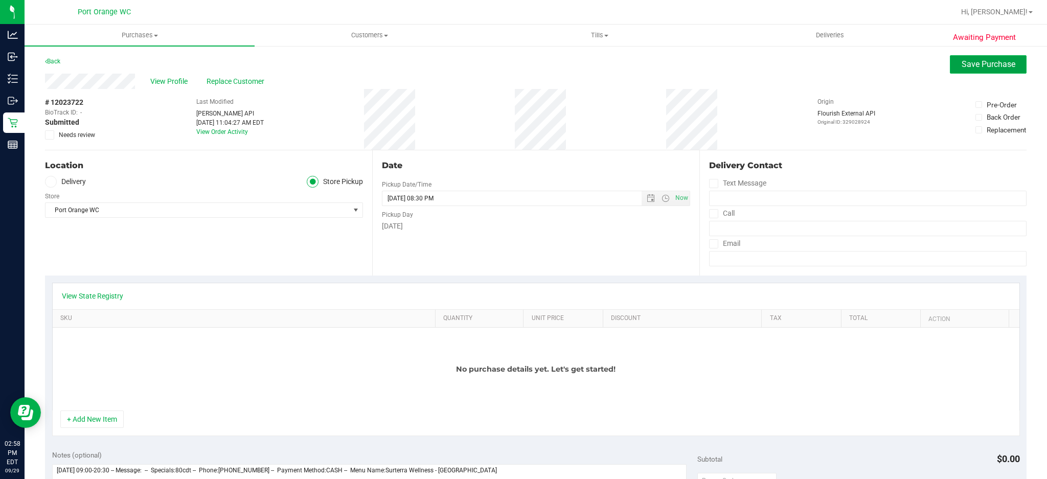
click at [964, 69] on span "Save Purchase" at bounding box center [989, 64] width 54 height 10
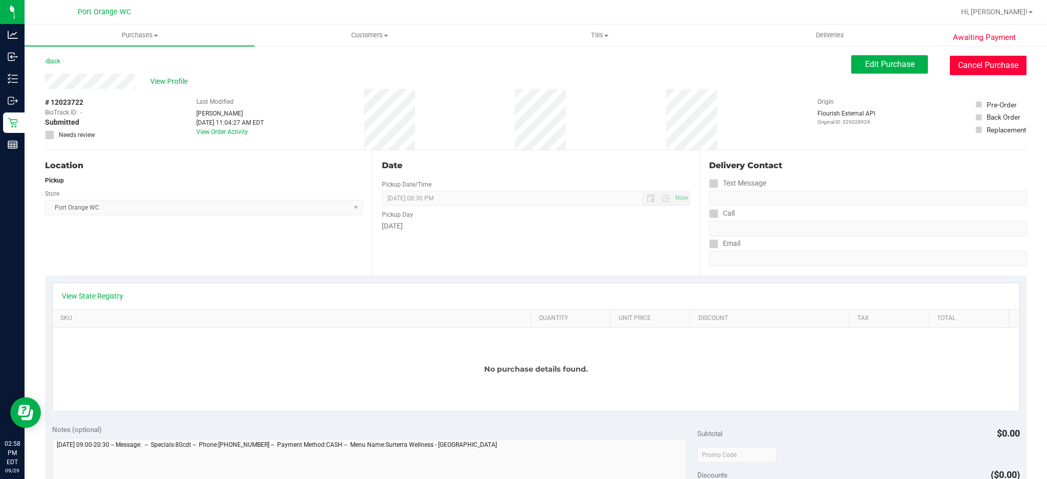
click at [976, 65] on button "Cancel Purchase" at bounding box center [988, 65] width 77 height 19
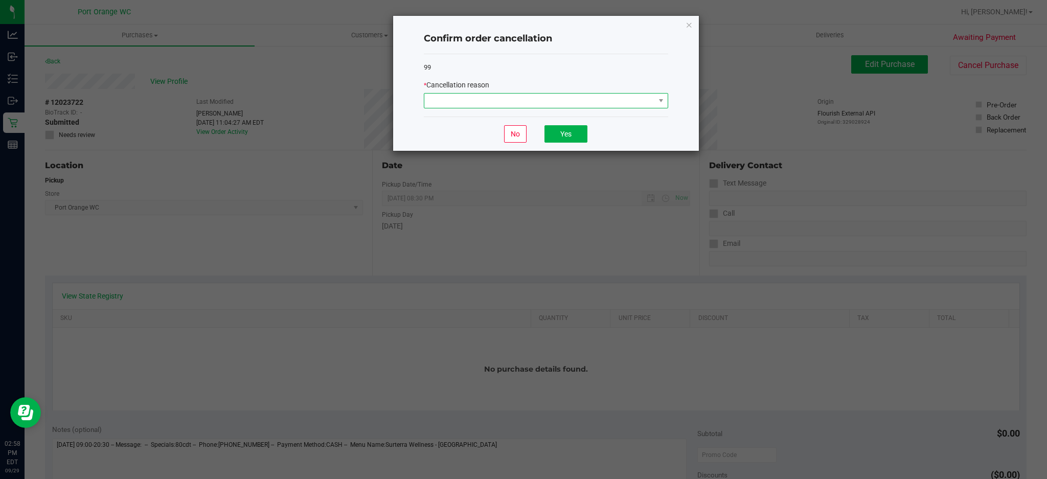
click at [592, 100] on span at bounding box center [540, 101] width 231 height 14
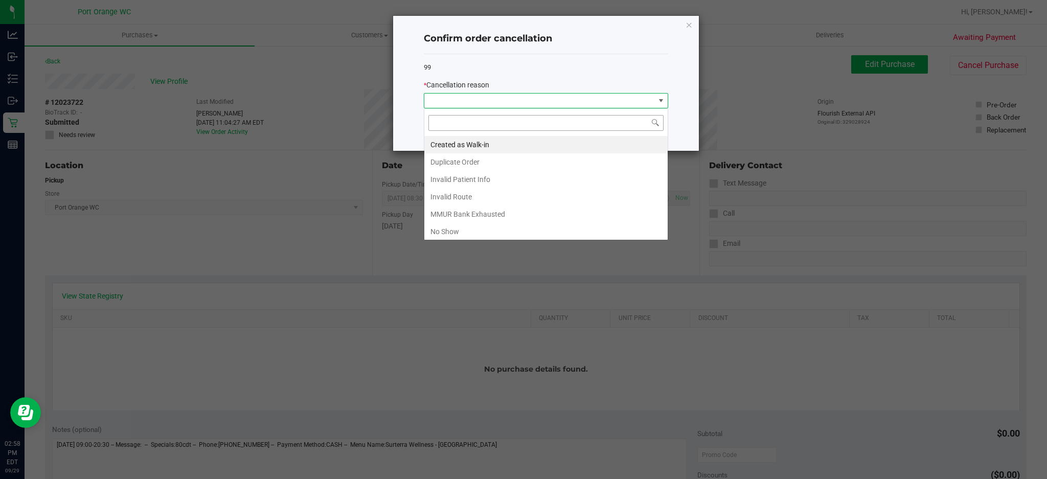
scroll to position [15, 244]
click at [557, 164] on li "Duplicate Order" at bounding box center [546, 161] width 243 height 17
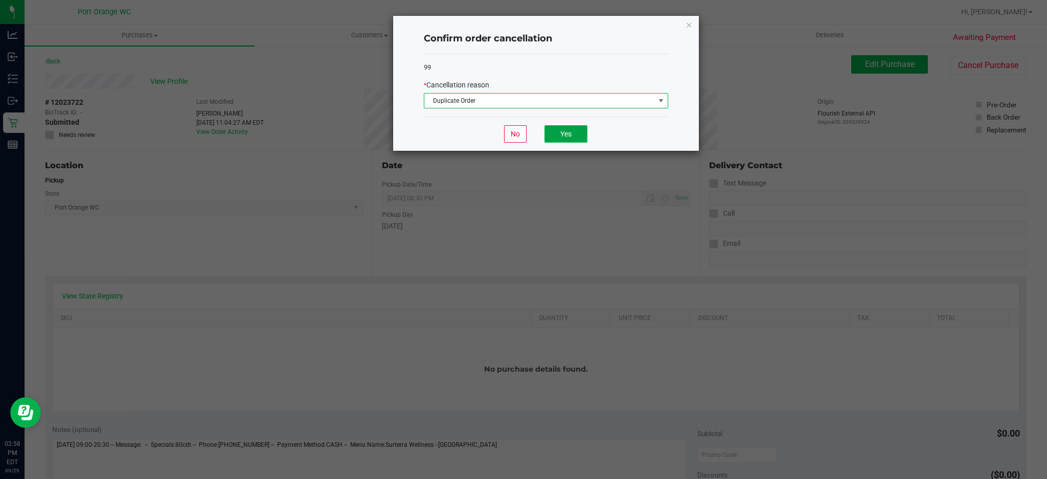
click at [551, 140] on button "Yes" at bounding box center [566, 133] width 43 height 17
